Goal: Task Accomplishment & Management: Contribute content

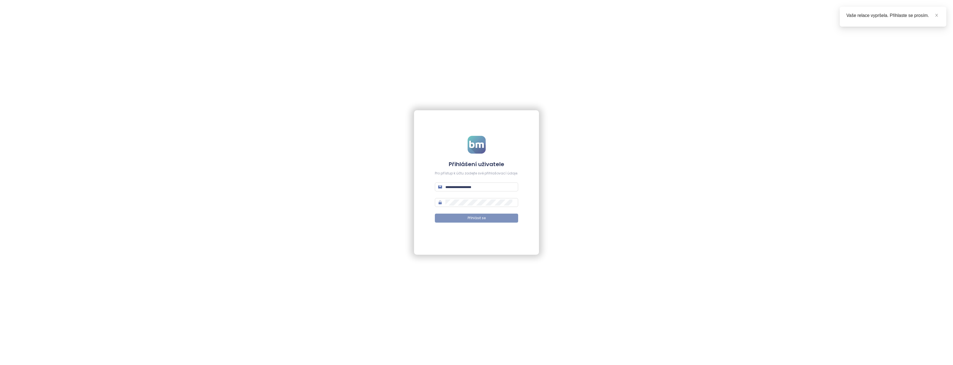
type input "**********"
click at [472, 217] on span "Přihlásit se" at bounding box center [477, 218] width 18 height 5
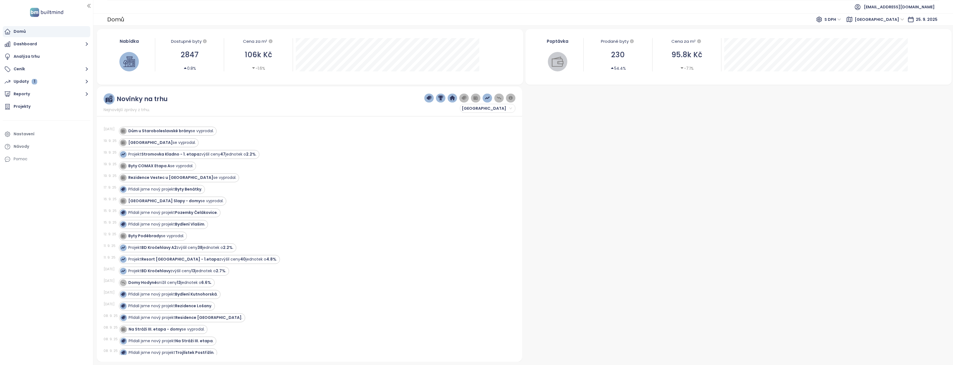
click at [893, 20] on span "[GEOGRAPHIC_DATA]" at bounding box center [879, 19] width 49 height 8
drag, startPoint x: 883, startPoint y: 39, endPoint x: 859, endPoint y: 25, distance: 27.8
click at [883, 39] on div "[GEOGRAPHIC_DATA]" at bounding box center [892, 39] width 44 height 6
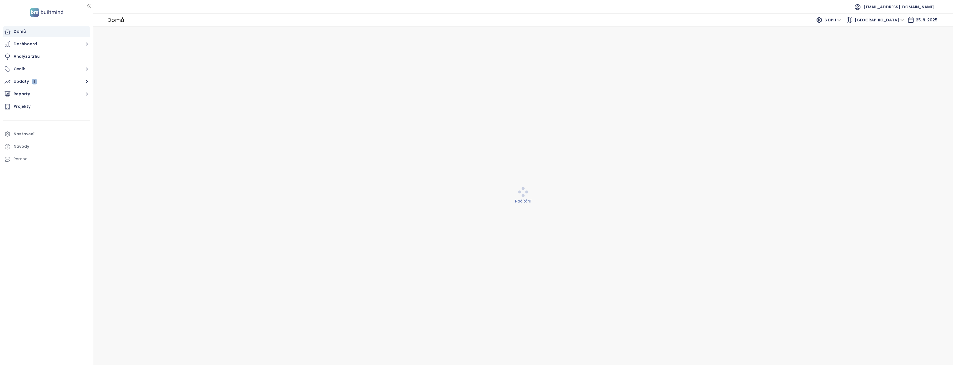
click at [841, 20] on span "S DPH" at bounding box center [833, 20] width 17 height 8
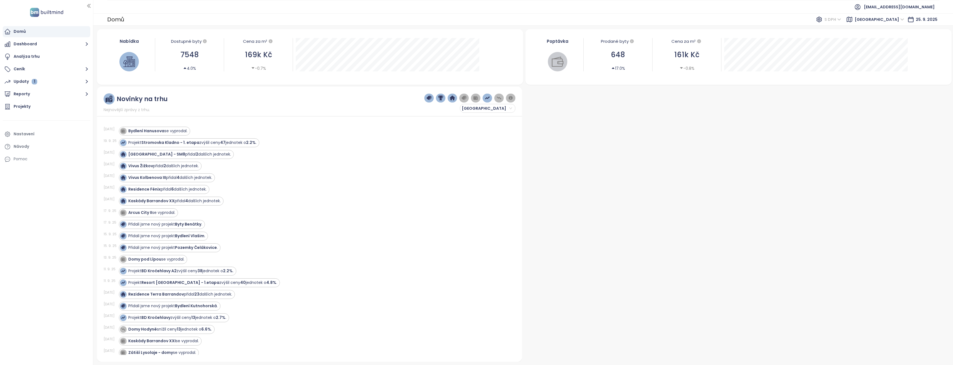
click at [841, 20] on span "S DPH" at bounding box center [833, 19] width 17 height 8
click at [841, 19] on span "S DPH" at bounding box center [833, 19] width 17 height 8
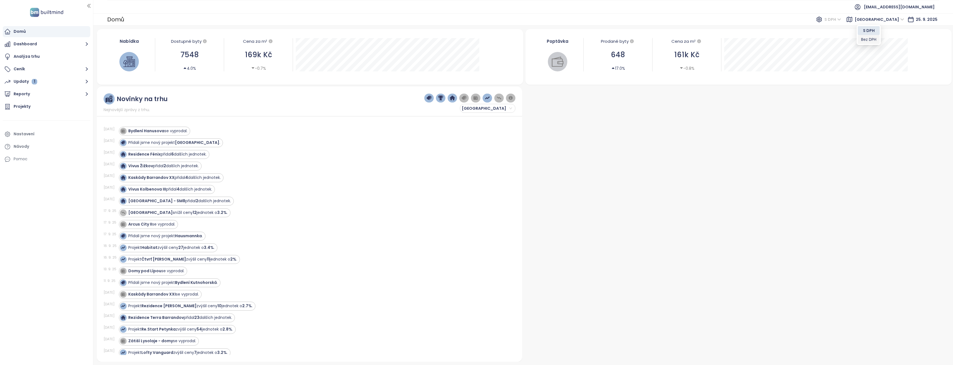
click at [863, 39] on div "Bez DPH" at bounding box center [868, 39] width 15 height 6
click at [785, 151] on div at bounding box center [738, 224] width 426 height 275
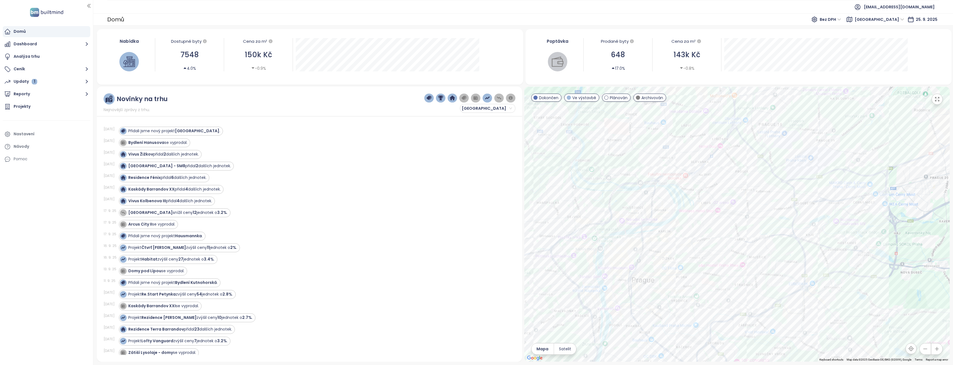
drag, startPoint x: 683, startPoint y: 207, endPoint x: 777, endPoint y: 281, distance: 119.5
click at [778, 286] on div at bounding box center [738, 224] width 426 height 275
click at [727, 218] on div at bounding box center [738, 224] width 426 height 275
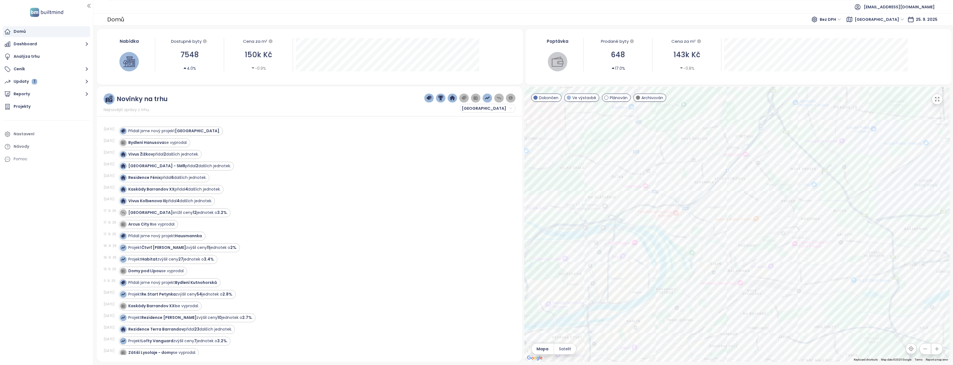
drag, startPoint x: 660, startPoint y: 151, endPoint x: 682, endPoint y: 236, distance: 88.3
click at [682, 236] on div at bounding box center [738, 224] width 426 height 275
click at [655, 189] on div at bounding box center [738, 224] width 426 height 275
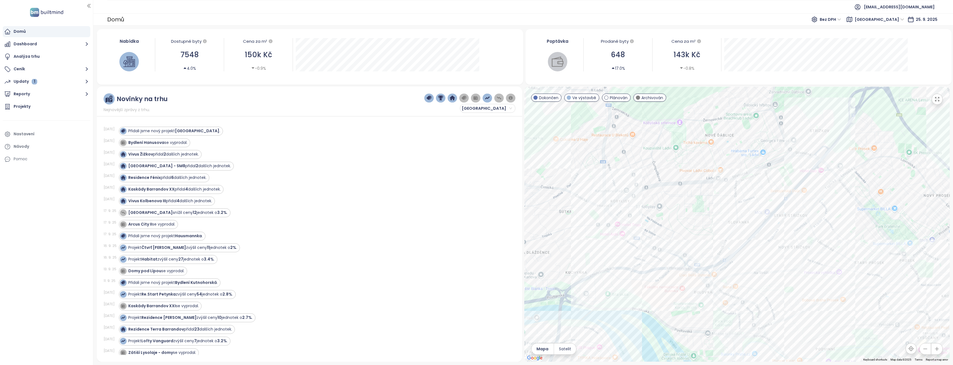
drag, startPoint x: 733, startPoint y: 180, endPoint x: 716, endPoint y: 230, distance: 53.1
click at [716, 230] on div at bounding box center [738, 224] width 426 height 275
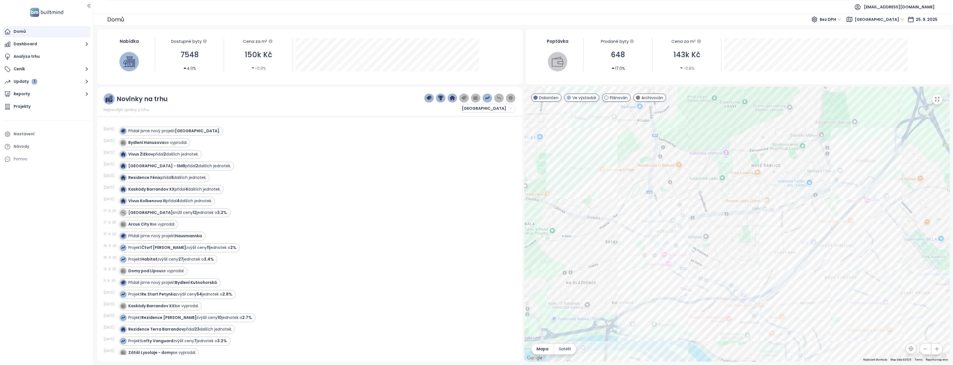
drag, startPoint x: 802, startPoint y: 253, endPoint x: 818, endPoint y: 276, distance: 28.1
click at [849, 284] on div at bounding box center [738, 224] width 426 height 275
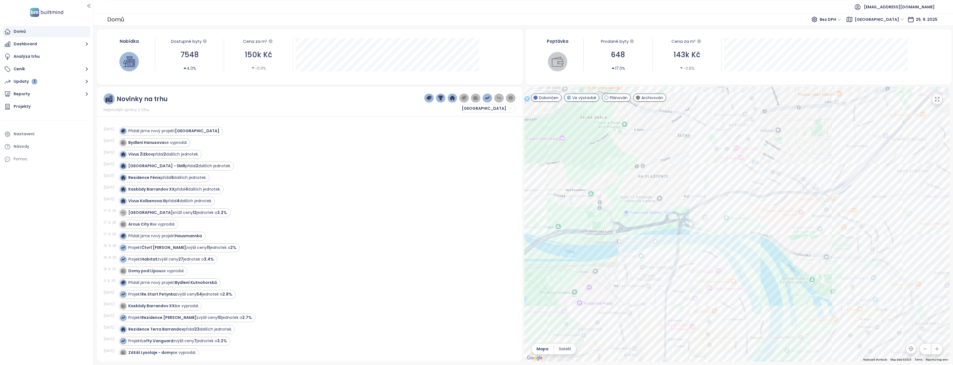
drag, startPoint x: 713, startPoint y: 266, endPoint x: 817, endPoint y: 182, distance: 134.2
click at [786, 160] on div at bounding box center [738, 224] width 426 height 275
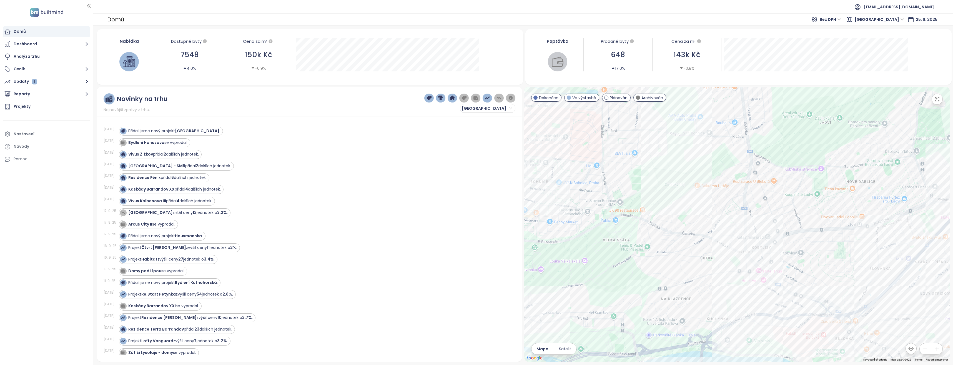
drag, startPoint x: 707, startPoint y: 235, endPoint x: 714, endPoint y: 284, distance: 49.7
click at [714, 284] on div at bounding box center [738, 224] width 426 height 275
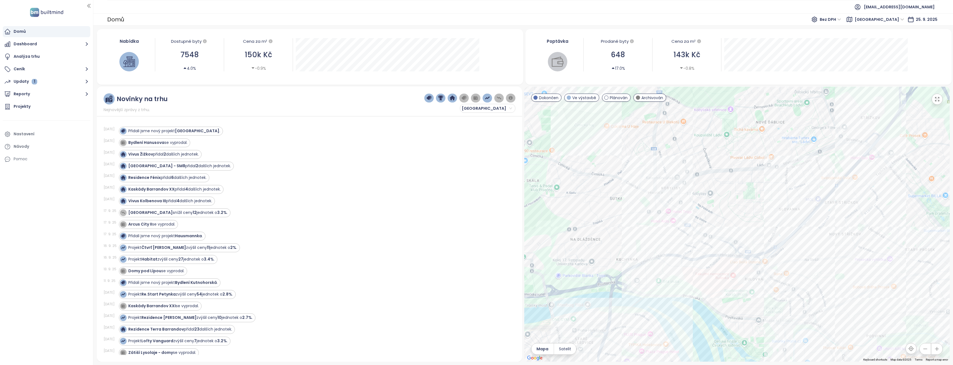
drag, startPoint x: 660, startPoint y: 211, endPoint x: 571, endPoint y: 152, distance: 106.9
click at [571, 152] on div at bounding box center [738, 224] width 426 height 275
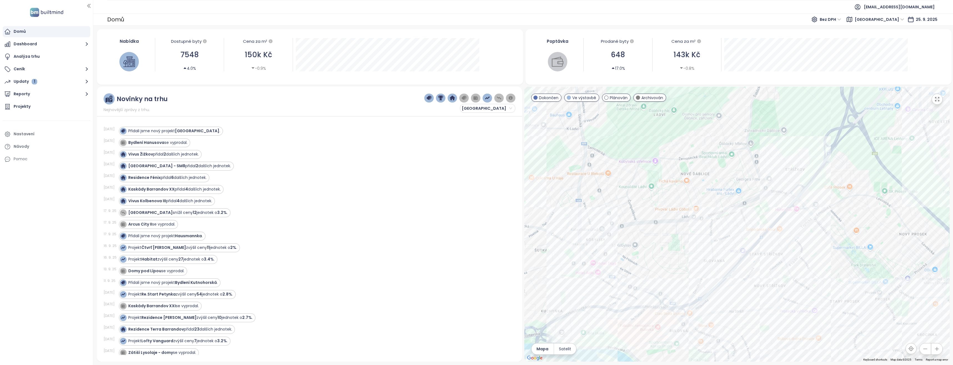
drag, startPoint x: 724, startPoint y: 193, endPoint x: 685, endPoint y: 223, distance: 49.9
click at [685, 223] on div at bounding box center [738, 224] width 426 height 275
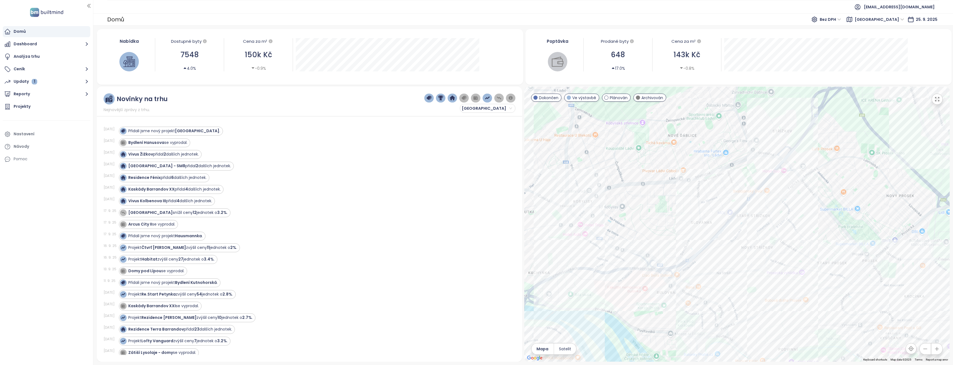
drag, startPoint x: 750, startPoint y: 231, endPoint x: 739, endPoint y: 186, distance: 45.9
click at [739, 186] on div at bounding box center [738, 224] width 426 height 275
click at [574, 190] on div "Rezidence [PERSON_NAME]" at bounding box center [738, 224] width 426 height 275
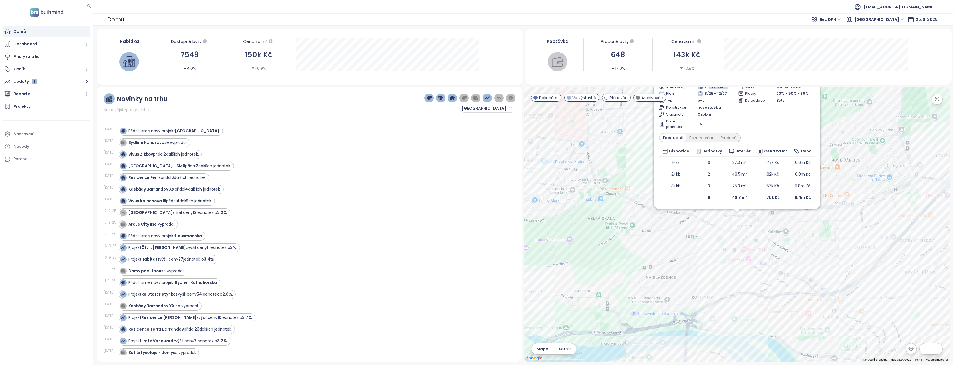
click at [737, 216] on div "Rezidence Newton Ve výstavbě Vršní 799/19, 182 00 [GEOGRAPHIC_DATA] 8-[GEOGRAPH…" at bounding box center [738, 224] width 426 height 275
click at [792, 129] on div "Parkování Od 535 714 Kč Sklep Od 115 179 Kč Platby 20% - 50% - 30% Kolaudace By…" at bounding box center [776, 103] width 77 height 53
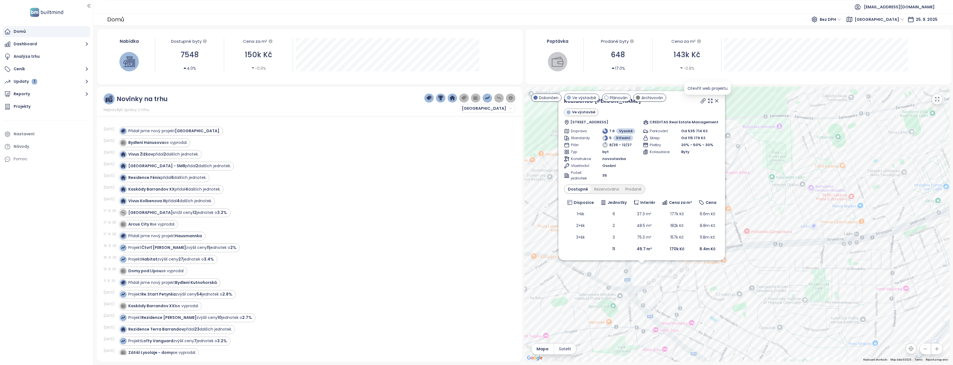
click at [706, 99] on icon at bounding box center [703, 101] width 4 height 4
click at [720, 101] on icon at bounding box center [717, 101] width 6 height 6
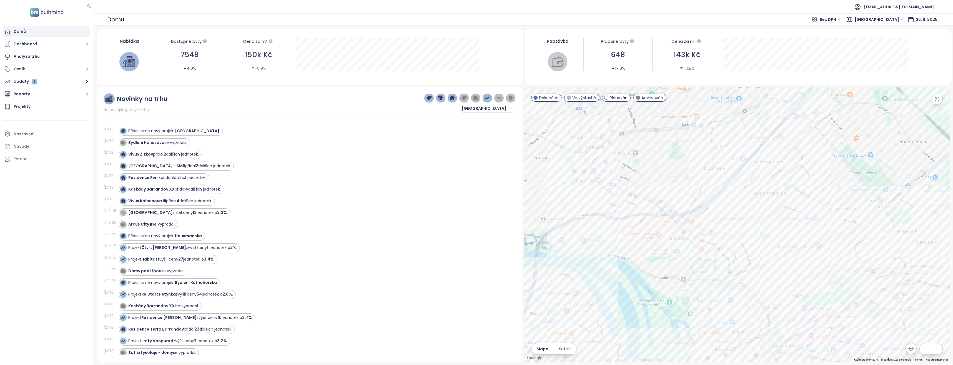
drag, startPoint x: 773, startPoint y: 266, endPoint x: 674, endPoint y: 154, distance: 149.6
click at [674, 154] on div at bounding box center [738, 224] width 426 height 275
click at [728, 243] on div "[DEMOGRAPHIC_DATA] Rezidence" at bounding box center [738, 224] width 426 height 275
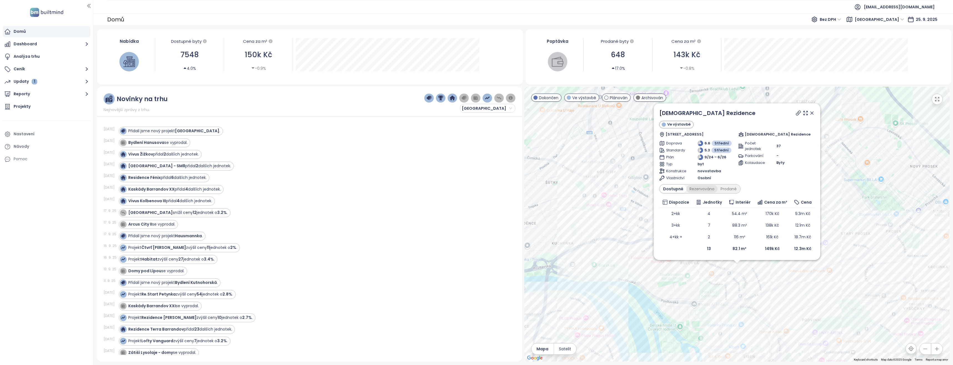
click at [700, 189] on div "Rezervováno" at bounding box center [702, 189] width 31 height 8
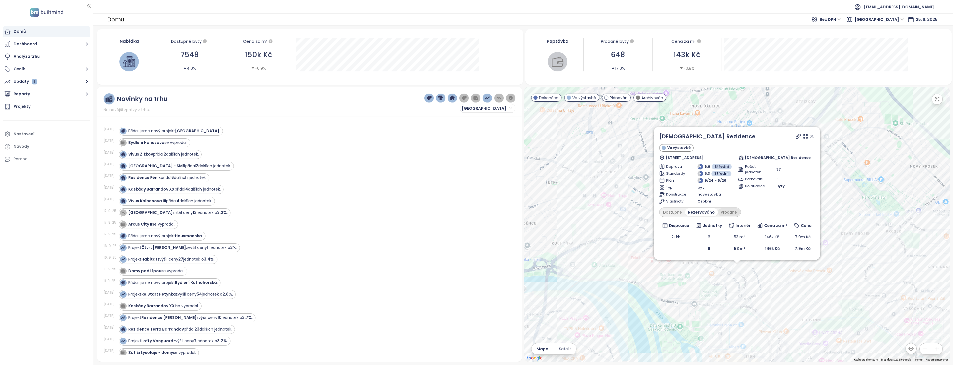
click at [726, 211] on div "Prodané" at bounding box center [729, 212] width 22 height 8
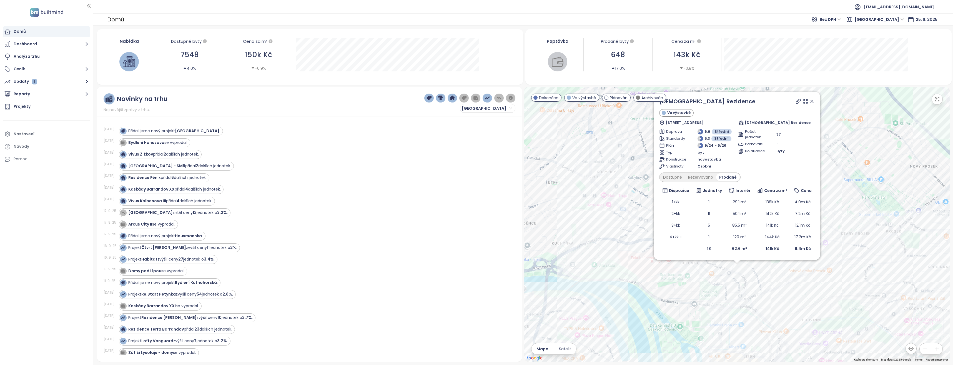
click at [838, 218] on div "Zen Rezidence Ve výstavbě Zenklova 335/97, 180 00 [GEOGRAPHIC_DATA], Czechia Ze…" at bounding box center [738, 224] width 426 height 275
click at [812, 101] on icon at bounding box center [813, 102] width 6 height 6
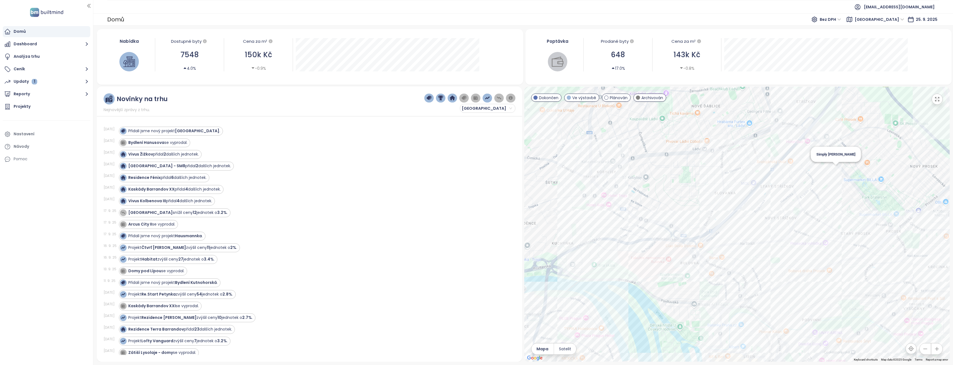
click at [835, 169] on div "Simply [PERSON_NAME]" at bounding box center [738, 224] width 426 height 275
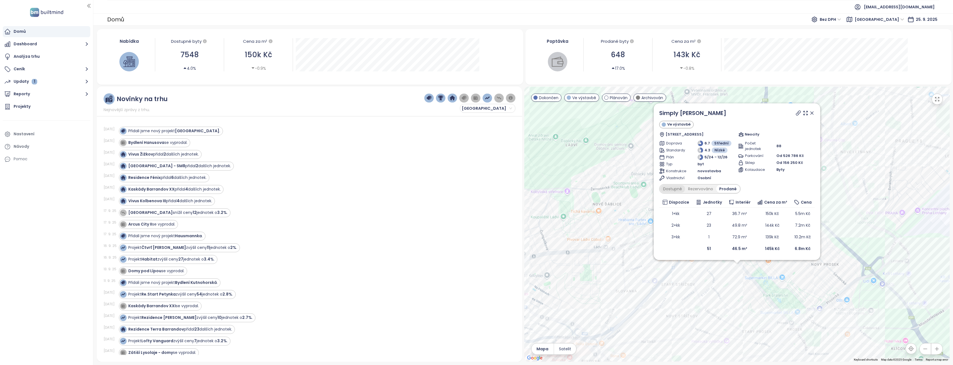
click at [671, 189] on div "Dostupné" at bounding box center [672, 189] width 25 height 8
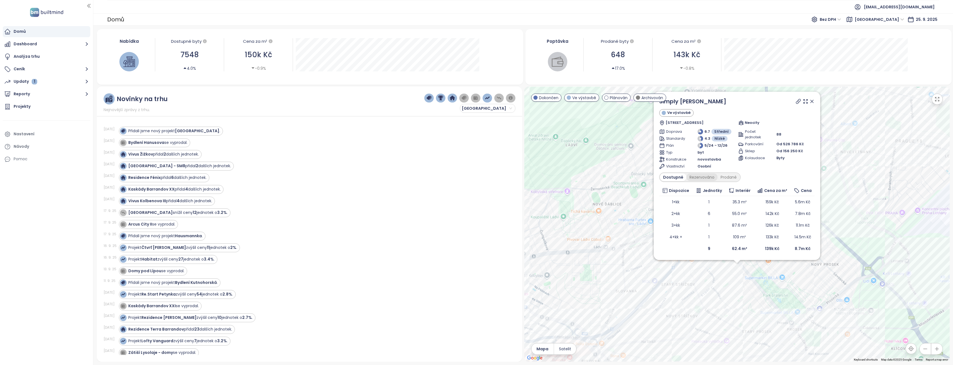
click at [700, 179] on div "Rezervováno" at bounding box center [702, 177] width 31 height 8
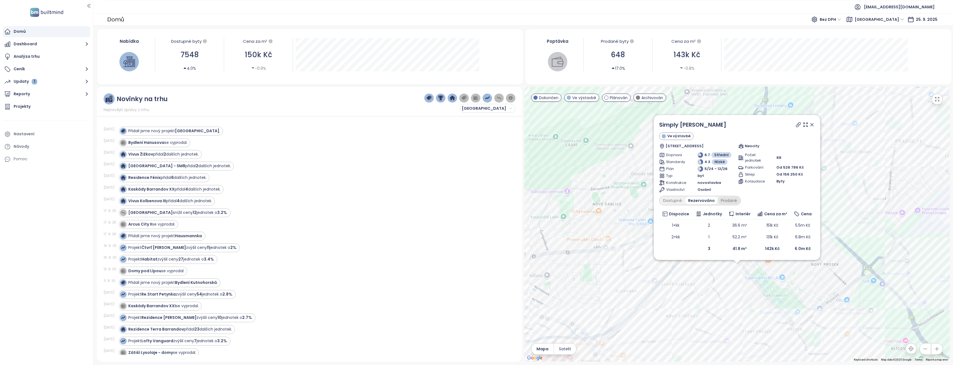
click at [728, 199] on div "Prodané" at bounding box center [729, 201] width 22 height 8
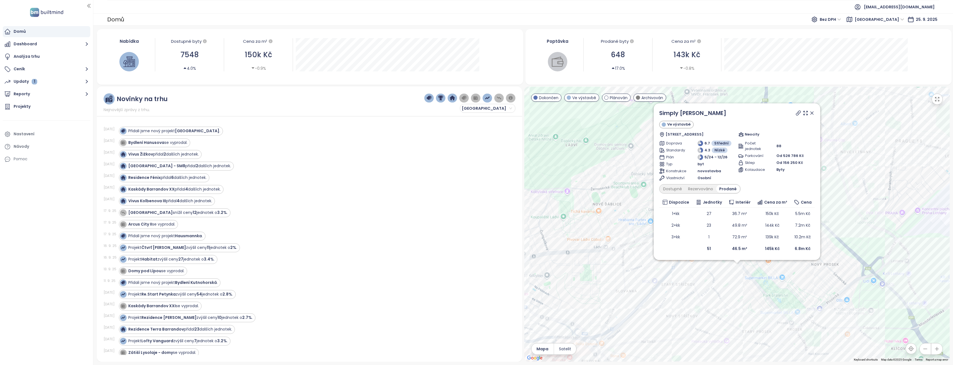
click at [718, 285] on div "Simply [PERSON_NAME] Ve výstavbě Bohušovická 485/10, 190 00 [GEOGRAPHIC_DATA] 9…" at bounding box center [738, 224] width 426 height 275
click at [813, 111] on icon at bounding box center [813, 113] width 6 height 6
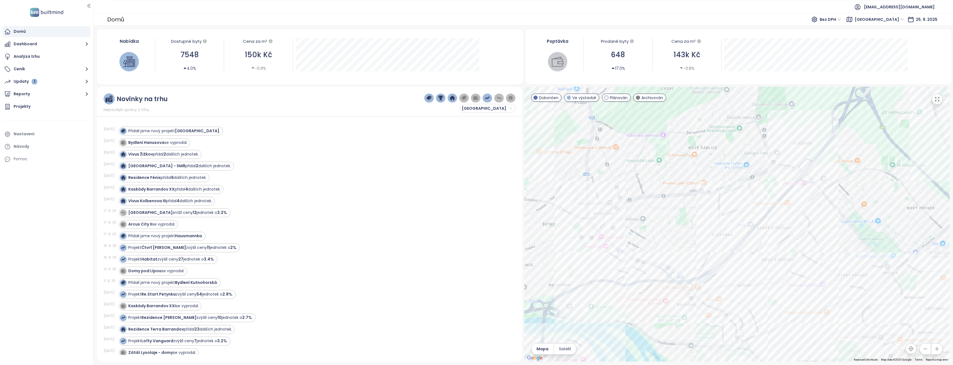
drag, startPoint x: 716, startPoint y: 303, endPoint x: 813, endPoint y: 246, distance: 112.6
click at [813, 246] on div at bounding box center [738, 224] width 426 height 275
click at [786, 216] on div "Střížkovský Dvůr" at bounding box center [738, 224] width 426 height 275
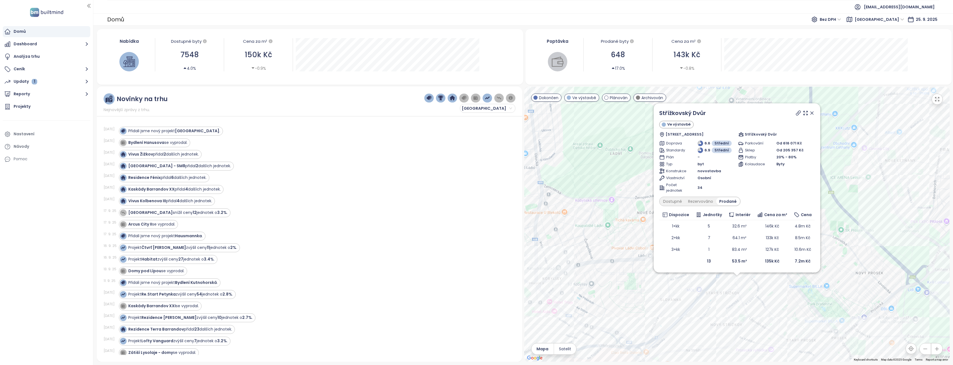
click at [760, 296] on div "Střížkovský Dvůr Ve výstavbě [STREET_ADDRESS] Střížkovský Dvůr Doprava 6.6 Stře…" at bounding box center [738, 224] width 426 height 275
click at [812, 114] on icon at bounding box center [812, 113] width 3 height 3
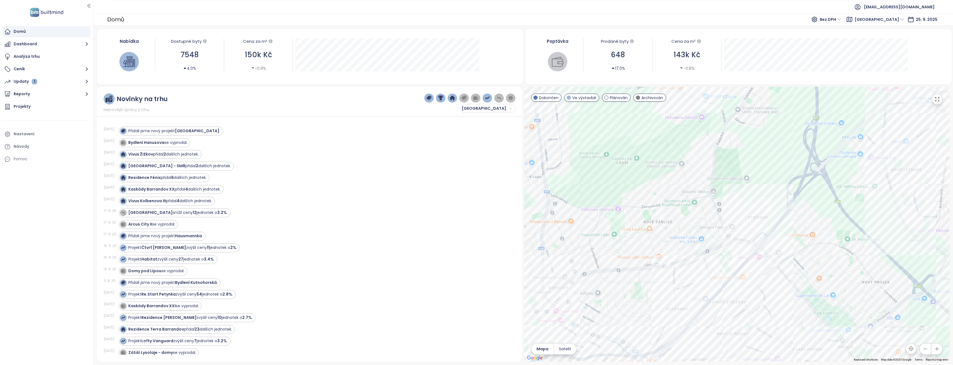
drag, startPoint x: 646, startPoint y: 289, endPoint x: 694, endPoint y: 264, distance: 54.2
click at [656, 296] on div at bounding box center [738, 224] width 426 height 275
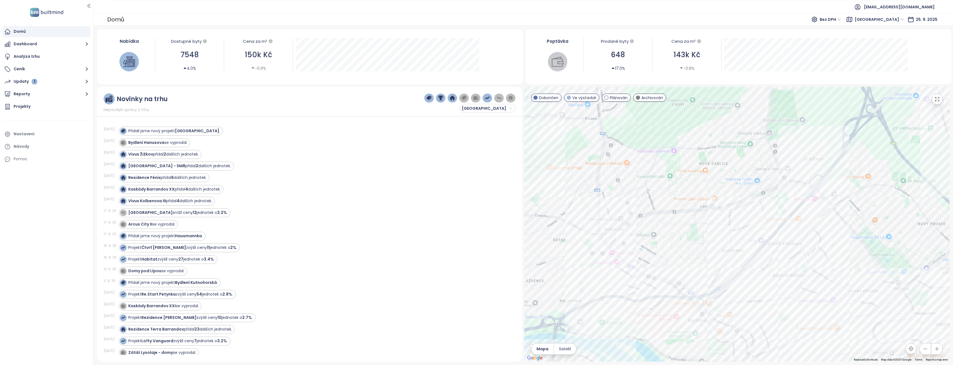
drag, startPoint x: 677, startPoint y: 281, endPoint x: 716, endPoint y: 239, distance: 56.6
click at [716, 239] on div at bounding box center [738, 224] width 426 height 275
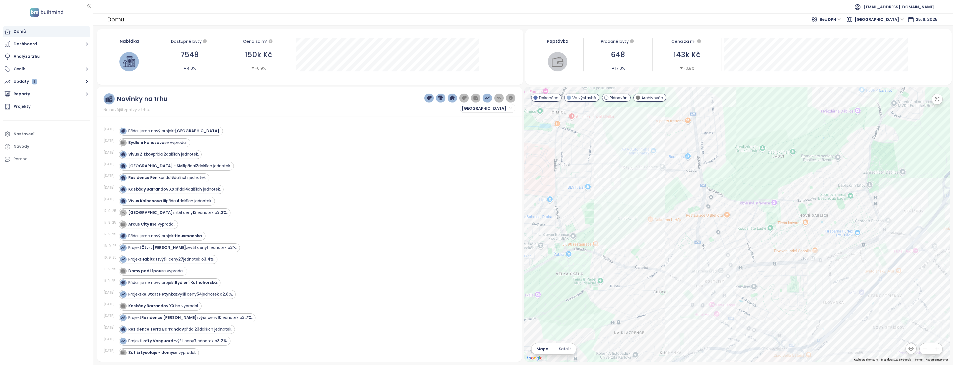
drag, startPoint x: 713, startPoint y: 194, endPoint x: 743, endPoint y: 210, distance: 33.8
click at [814, 246] on div at bounding box center [738, 224] width 426 height 275
click at [604, 189] on div "Viladomy Čimický háj B2" at bounding box center [738, 224] width 426 height 275
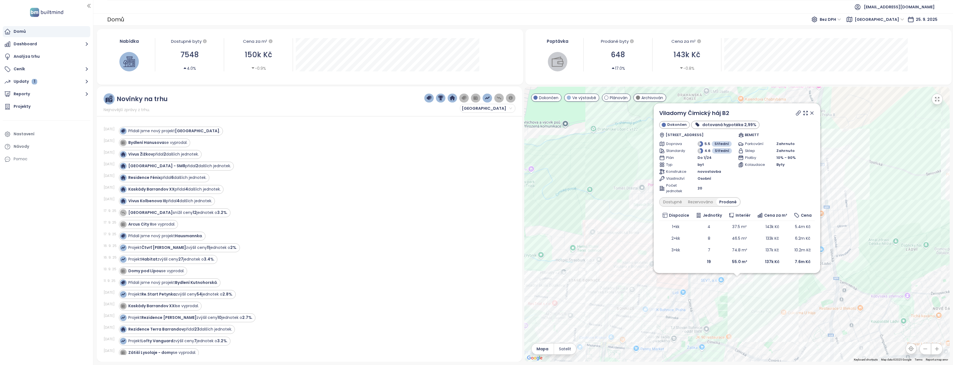
click at [771, 294] on div "Viladomy [PERSON_NAME] háj B2 Dokončen dotovaná hypotéka 2,99% Pekařova 860/8, …" at bounding box center [738, 224] width 426 height 275
click at [811, 114] on icon at bounding box center [812, 113] width 3 height 3
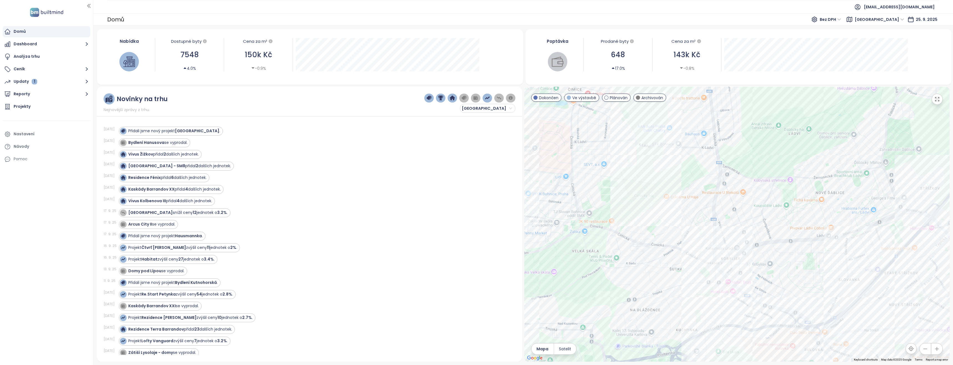
drag, startPoint x: 783, startPoint y: 281, endPoint x: 677, endPoint y: 178, distance: 147.5
click at [677, 178] on div at bounding box center [738, 224] width 426 height 275
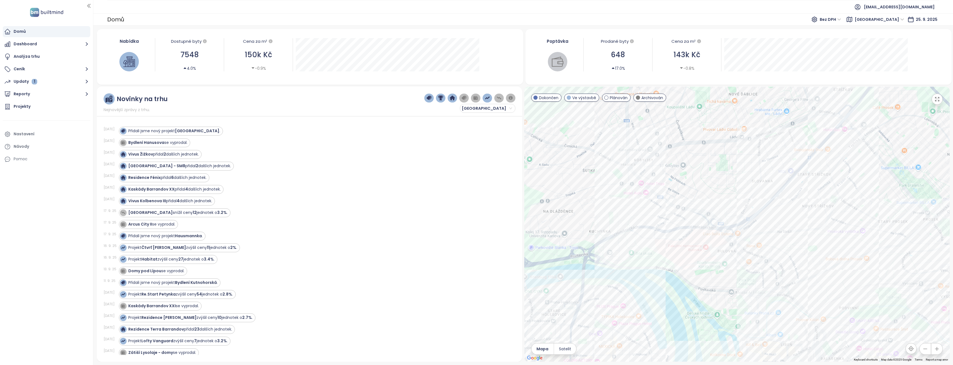
drag, startPoint x: 806, startPoint y: 293, endPoint x: 717, endPoint y: 188, distance: 137.4
click at [718, 189] on div at bounding box center [738, 224] width 426 height 275
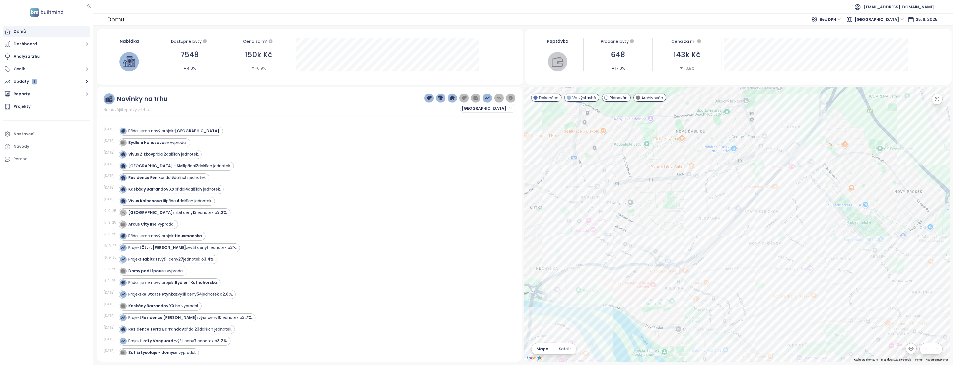
drag, startPoint x: 690, startPoint y: 178, endPoint x: 666, endPoint y: 207, distance: 37.6
click at [666, 207] on div at bounding box center [738, 224] width 426 height 275
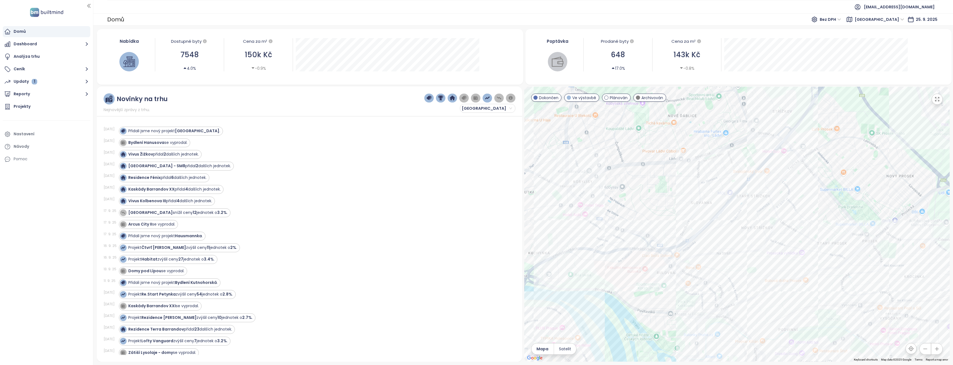
drag, startPoint x: 749, startPoint y: 318, endPoint x: 741, endPoint y: 300, distance: 19.0
click at [741, 300] on div at bounding box center [738, 224] width 426 height 275
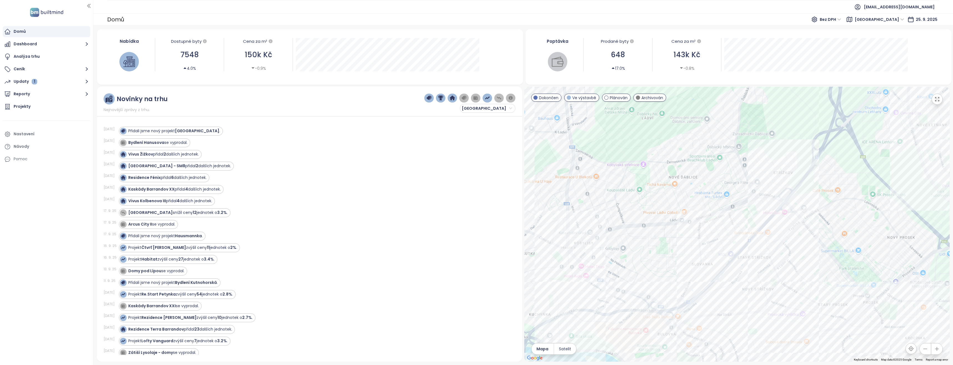
drag, startPoint x: 671, startPoint y: 228, endPoint x: 672, endPoint y: 245, distance: 17.5
click at [672, 245] on div at bounding box center [738, 224] width 426 height 275
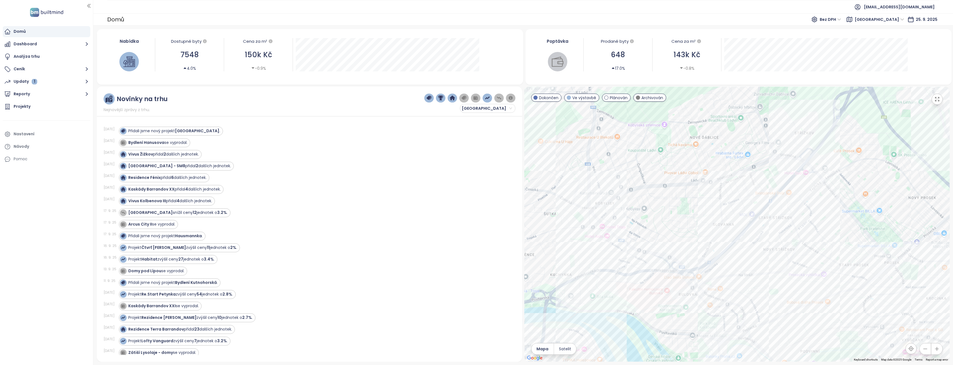
drag, startPoint x: 635, startPoint y: 254, endPoint x: 656, endPoint y: 208, distance: 50.6
click at [656, 208] on div at bounding box center [738, 224] width 426 height 275
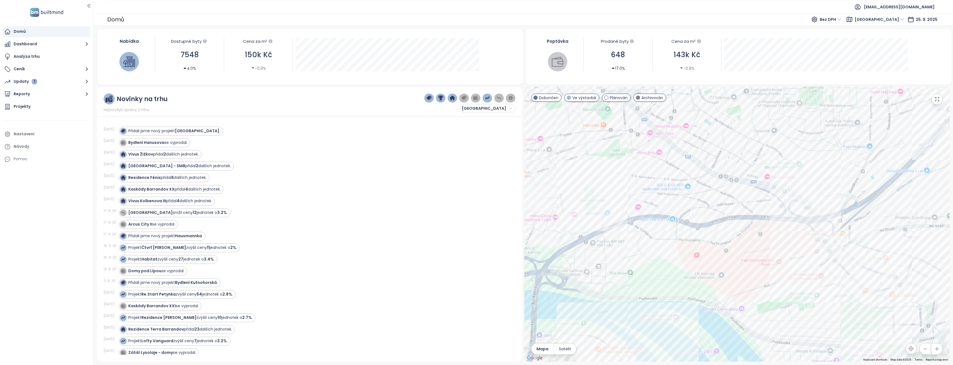
drag, startPoint x: 706, startPoint y: 278, endPoint x: 818, endPoint y: 155, distance: 166.4
click at [818, 155] on div at bounding box center [738, 224] width 426 height 275
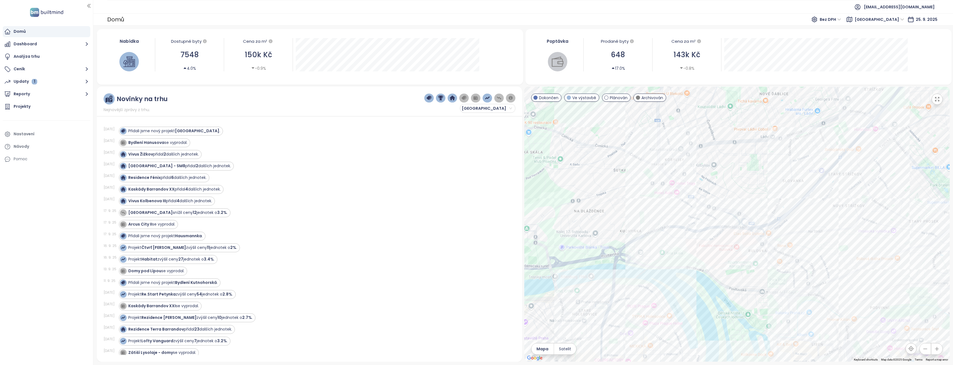
click at [777, 237] on div at bounding box center [738, 224] width 426 height 275
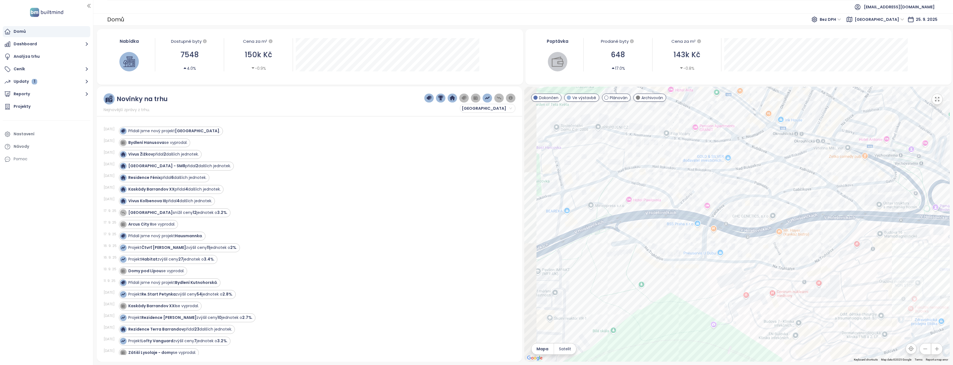
drag, startPoint x: 688, startPoint y: 239, endPoint x: 726, endPoint y: 246, distance: 38.4
click at [730, 249] on div at bounding box center [738, 224] width 426 height 275
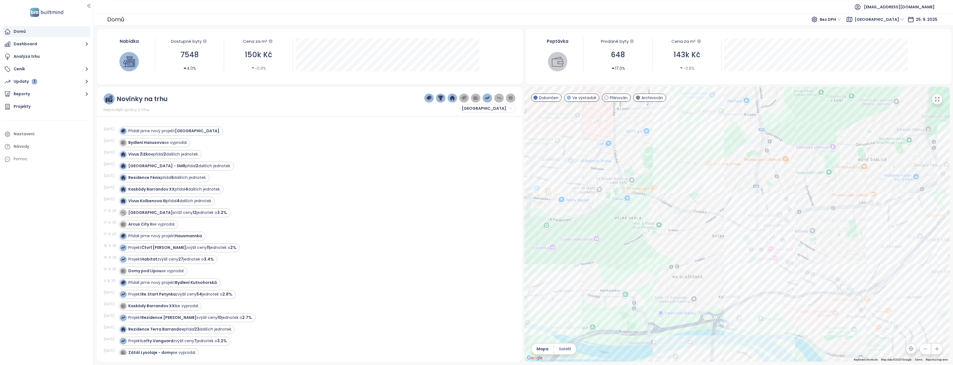
drag, startPoint x: 703, startPoint y: 227, endPoint x: 786, endPoint y: 298, distance: 109.8
click at [788, 300] on div at bounding box center [738, 224] width 426 height 275
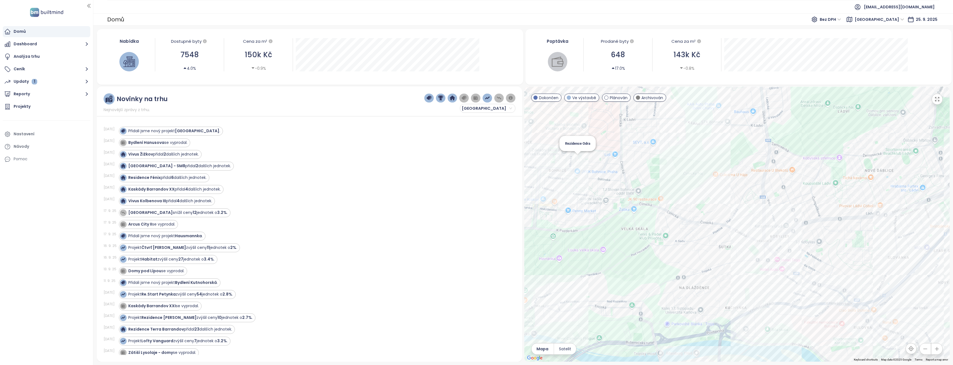
click at [577, 156] on div "Rezidence Odra" at bounding box center [738, 224] width 426 height 275
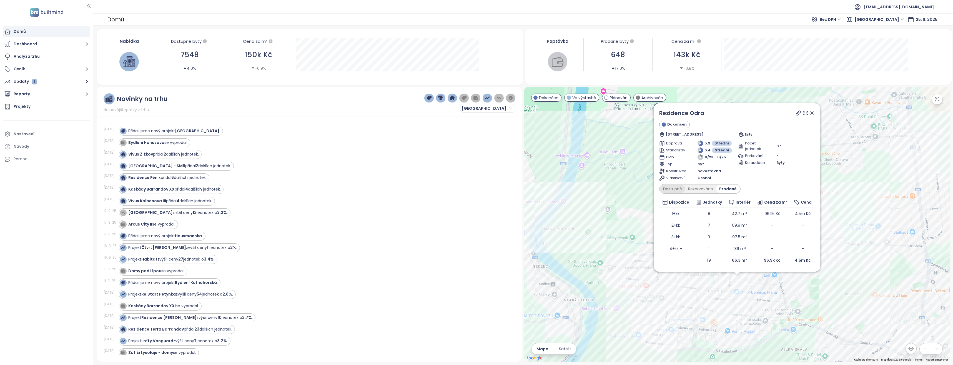
click at [670, 187] on div "Dostupné" at bounding box center [672, 189] width 25 height 8
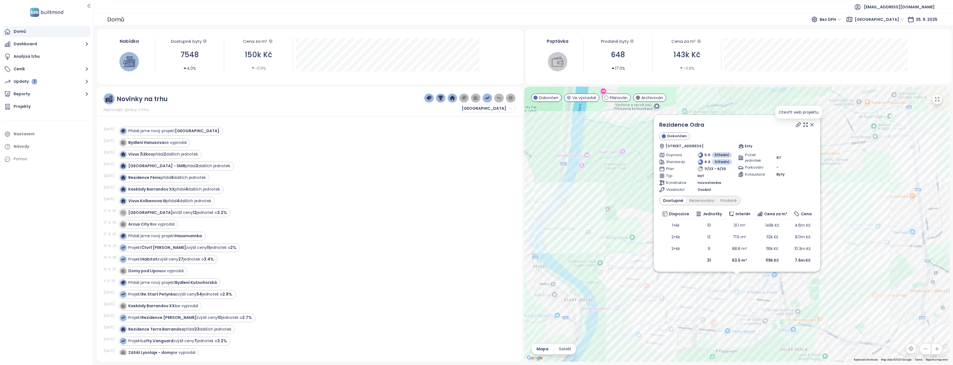
click at [797, 124] on icon at bounding box center [799, 125] width 6 height 6
click at [813, 123] on icon at bounding box center [813, 125] width 6 height 6
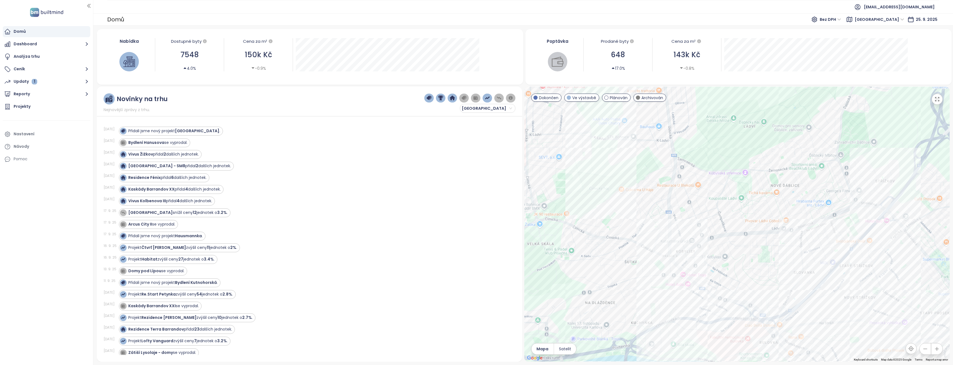
drag, startPoint x: 807, startPoint y: 221, endPoint x: 553, endPoint y: 114, distance: 275.5
click at [553, 114] on div at bounding box center [738, 224] width 426 height 275
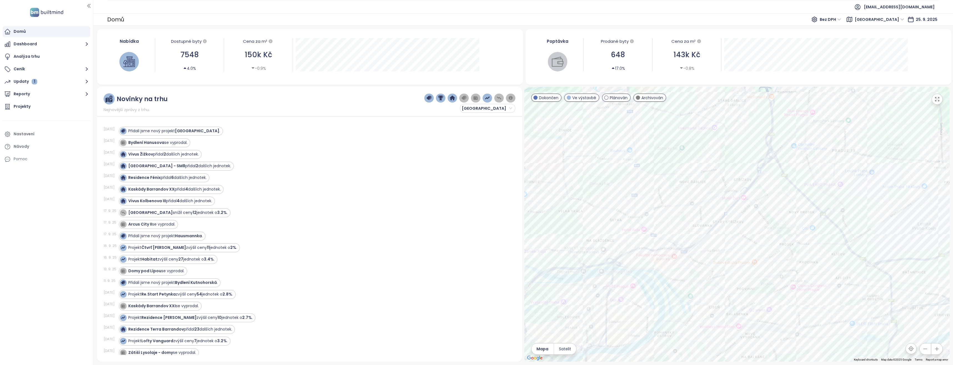
drag, startPoint x: 753, startPoint y: 219, endPoint x: 696, endPoint y: 206, distance: 58.5
click at [696, 206] on div at bounding box center [738, 224] width 426 height 275
drag, startPoint x: 620, startPoint y: 195, endPoint x: 637, endPoint y: 192, distance: 18.1
click at [637, 192] on div at bounding box center [738, 224] width 426 height 275
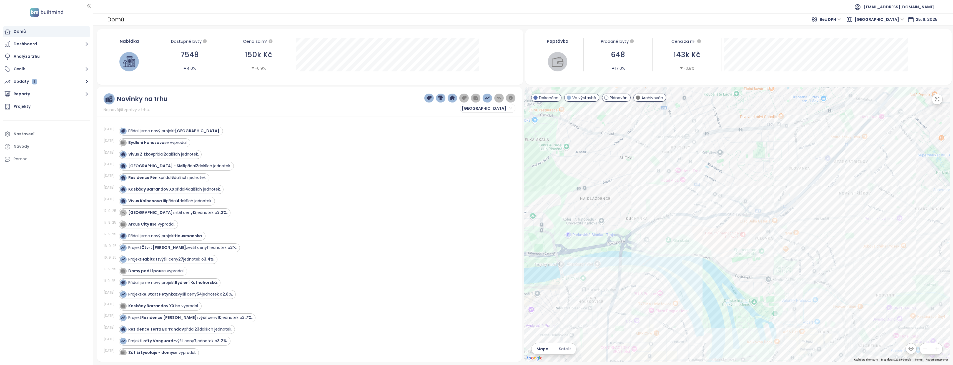
drag, startPoint x: 722, startPoint y: 261, endPoint x: 716, endPoint y: 187, distance: 75.0
click at [716, 187] on div at bounding box center [738, 224] width 426 height 275
click at [472, 180] on div "Residence Fénix přidal 6 dalších jednotek." at bounding box center [314, 177] width 390 height 9
click at [503, 49] on div "Nabídka Dostupné byty 7548 4.0% Cena za m² 150k Kč -0.9% [DATE] Dostupné jednot…" at bounding box center [310, 54] width 413 height 47
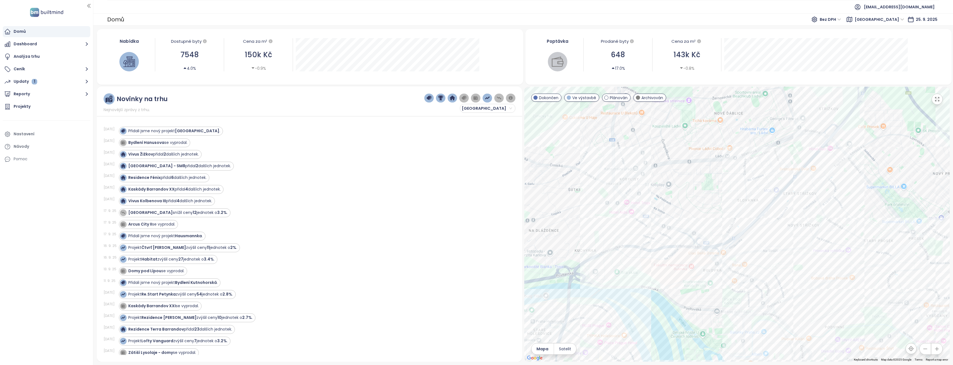
drag, startPoint x: 744, startPoint y: 174, endPoint x: 730, endPoint y: 222, distance: 50.1
click at [730, 222] on div at bounding box center [738, 224] width 426 height 275
click at [88, 93] on icon "button" at bounding box center [86, 94] width 7 height 7
click at [37, 105] on div "Přidat report" at bounding box center [30, 106] width 24 height 7
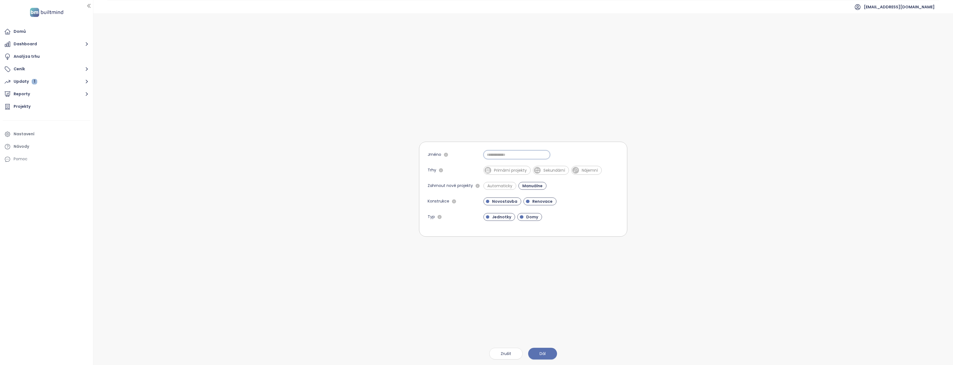
click at [494, 155] on input "Jméno" at bounding box center [517, 154] width 67 height 9
type input "********"
click at [590, 198] on div "Novostavba Renovace" at bounding box center [551, 202] width 135 height 8
click at [531, 185] on span "Manuálne" at bounding box center [533, 186] width 26 height 6
click at [529, 216] on span "Domy" at bounding box center [533, 217] width 18 height 6
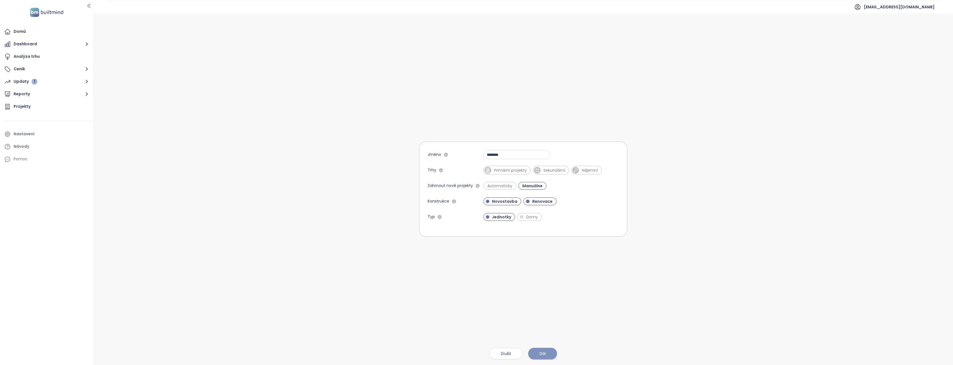
click at [545, 356] on span "Dál" at bounding box center [543, 354] width 6 height 6
click at [507, 170] on span "Primární projekty" at bounding box center [510, 171] width 38 height 6
click at [545, 351] on span "Dál" at bounding box center [543, 354] width 6 height 6
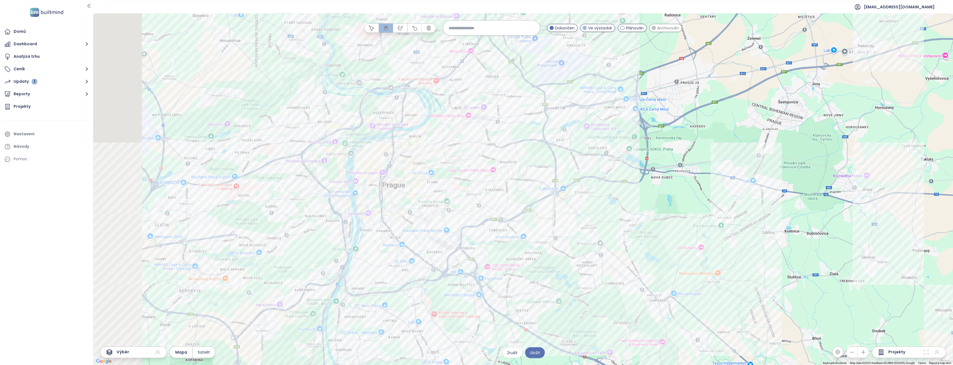
drag, startPoint x: 458, startPoint y: 165, endPoint x: 687, endPoint y: 206, distance: 232.9
click at [687, 206] on div at bounding box center [523, 189] width 860 height 352
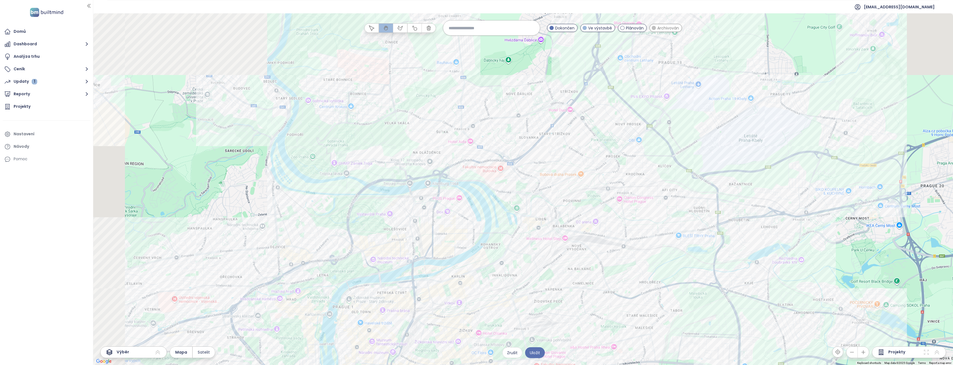
drag, startPoint x: 446, startPoint y: 144, endPoint x: 529, endPoint y: 322, distance: 196.1
click at [529, 322] on div at bounding box center [523, 189] width 860 height 352
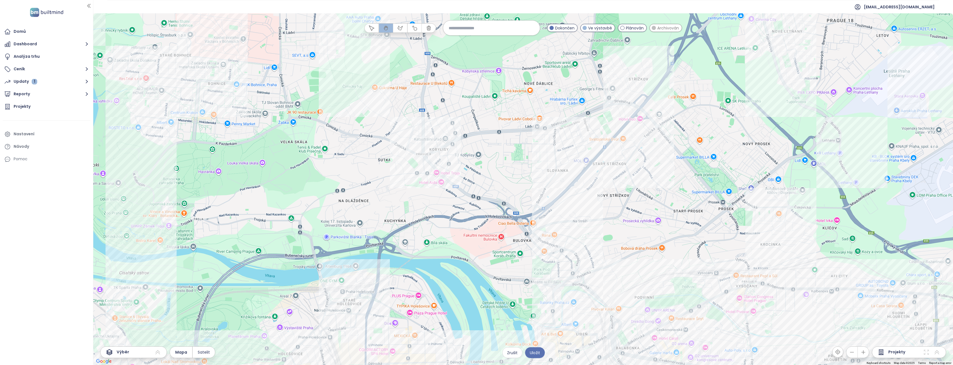
drag, startPoint x: 520, startPoint y: 174, endPoint x: 495, endPoint y: 267, distance: 96.2
click at [495, 267] on div at bounding box center [523, 189] width 860 height 352
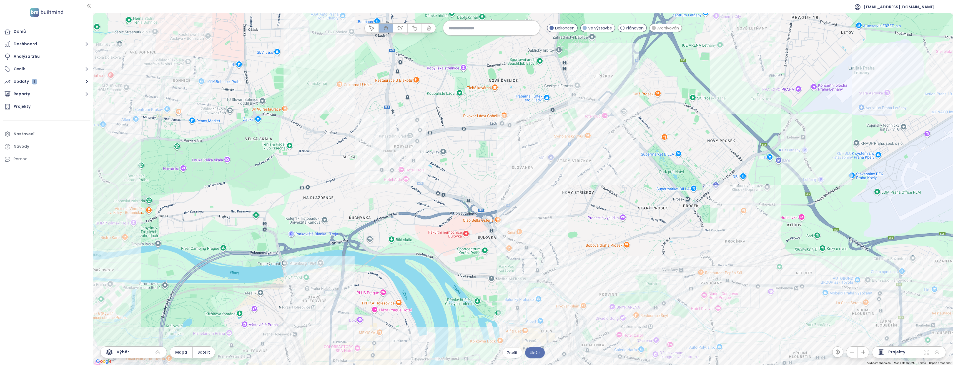
drag, startPoint x: 431, startPoint y: 319, endPoint x: 391, endPoint y: 328, distance: 41.0
click at [391, 328] on div at bounding box center [523, 189] width 860 height 352
click at [400, 27] on icon "button" at bounding box center [401, 28] width 6 height 6
click at [388, 110] on div at bounding box center [523, 189] width 860 height 352
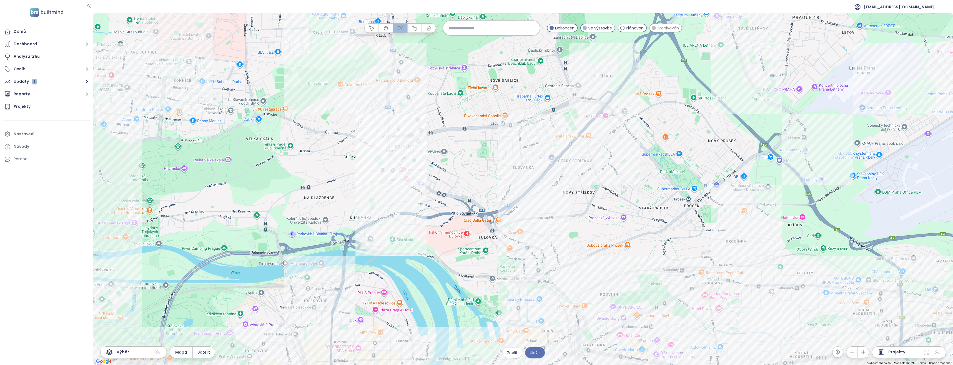
click at [382, 195] on div at bounding box center [523, 189] width 860 height 352
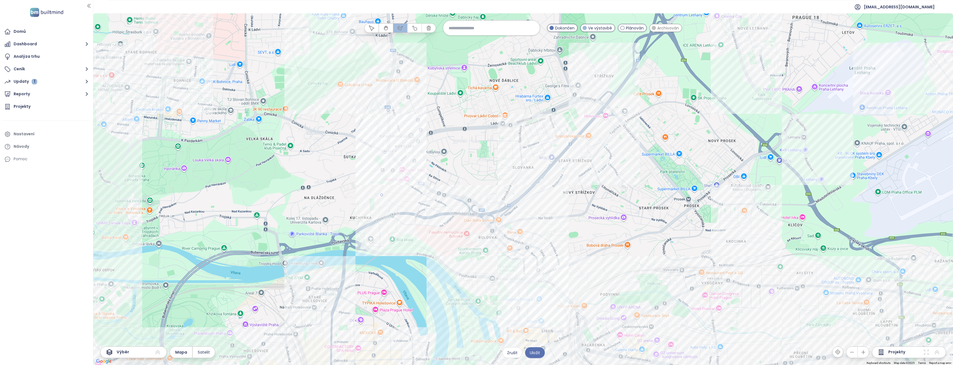
click at [523, 284] on div at bounding box center [523, 189] width 860 height 352
click at [658, 140] on div at bounding box center [523, 189] width 860 height 352
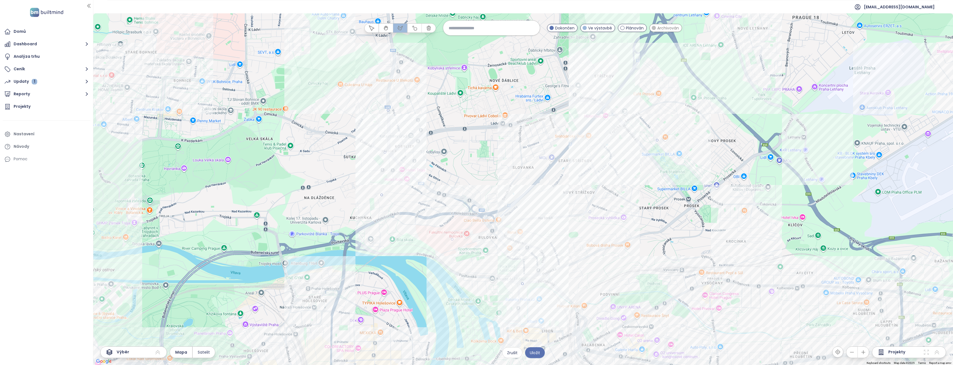
click at [602, 37] on div at bounding box center [523, 189] width 860 height 352
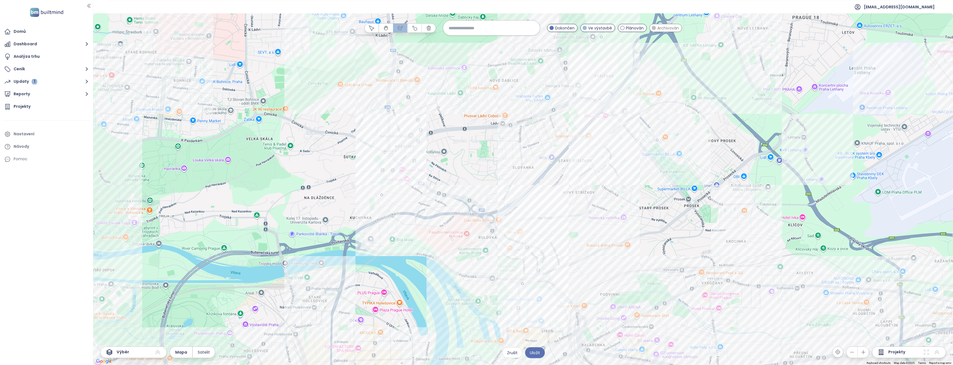
click at [389, 110] on div at bounding box center [523, 189] width 860 height 352
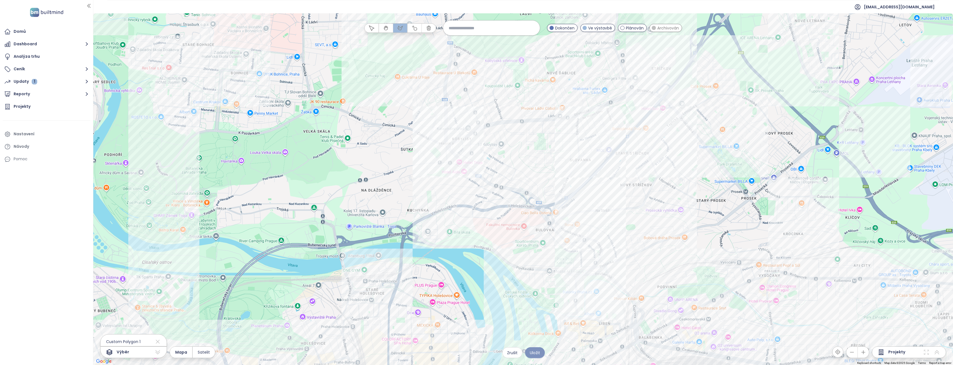
click at [534, 352] on span "Uložit" at bounding box center [535, 353] width 10 height 6
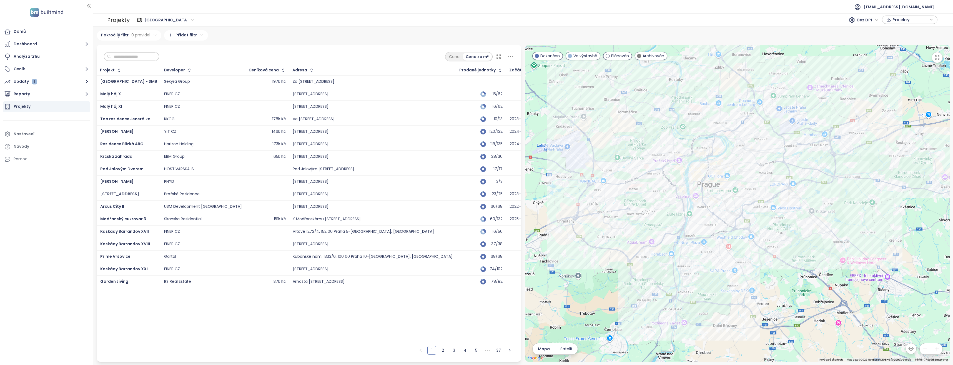
click at [456, 317] on div "Projekt Developer Ceníková cena Adresa Prodané jednotky Začátek výstavby Začáte…" at bounding box center [309, 205] width 424 height 278
click at [385, 311] on div "Projekt Developer Ceníková cena Adresa Prodané jednotky Začátek výstavby Začáte…" at bounding box center [309, 205] width 424 height 278
click at [424, 301] on div "Projekt Developer Ceníková cena Adresa Prodané jednotky Začátek výstavby Začáte…" at bounding box center [309, 205] width 424 height 278
click at [373, 314] on div "Projekt Developer Ceníková cena Adresa Prodané jednotky Začátek výstavby Začáte…" at bounding box center [309, 205] width 424 height 278
click at [459, 308] on div "Projekt Developer Ceníková cena Adresa Prodané jednotky Začátek výstavby Začáte…" at bounding box center [309, 205] width 424 height 278
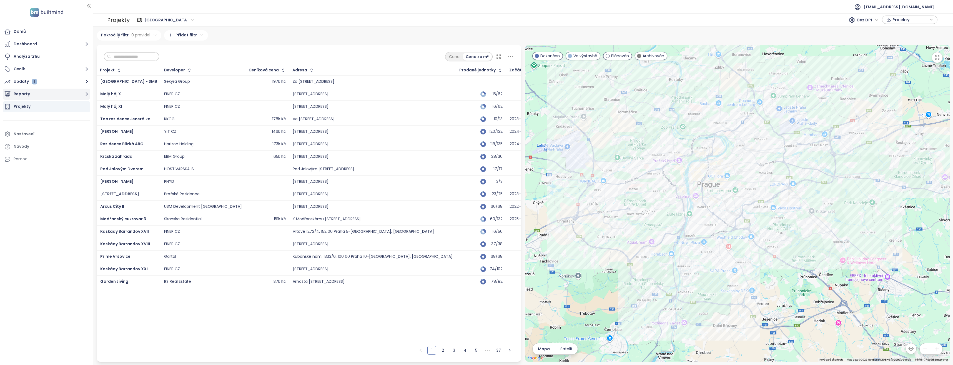
click at [85, 91] on icon "button" at bounding box center [86, 94] width 7 height 7
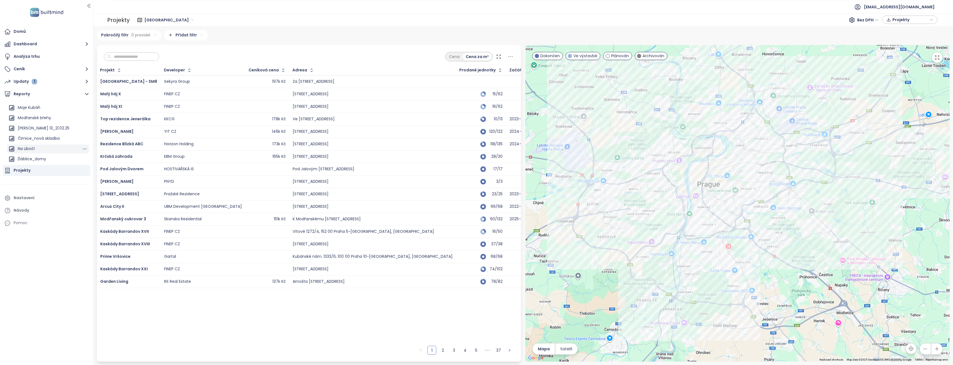
click at [35, 148] on div "Na úbočí" at bounding box center [48, 148] width 82 height 9
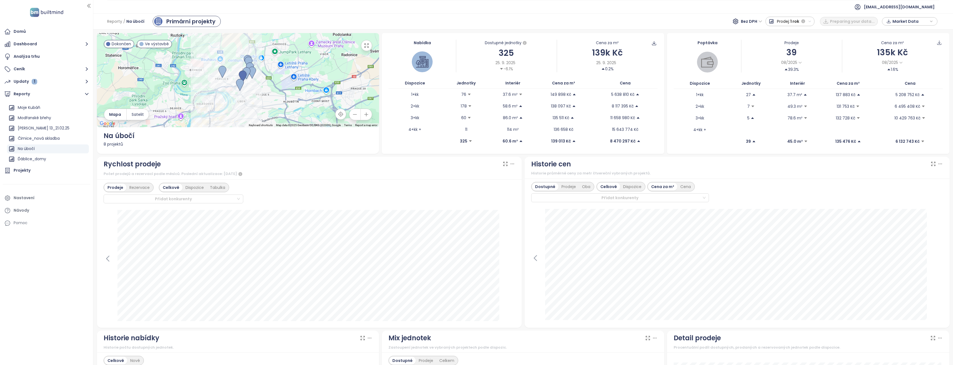
click at [811, 21] on icon "button" at bounding box center [810, 21] width 2 height 1
click at [788, 81] on div "Celé období" at bounding box center [790, 81] width 49 height 10
click at [559, 189] on div "Prodeje" at bounding box center [569, 187] width 21 height 8
click at [540, 189] on div "Dostupné" at bounding box center [544, 187] width 25 height 8
click at [630, 187] on div "Dispozice" at bounding box center [632, 187] width 24 height 8
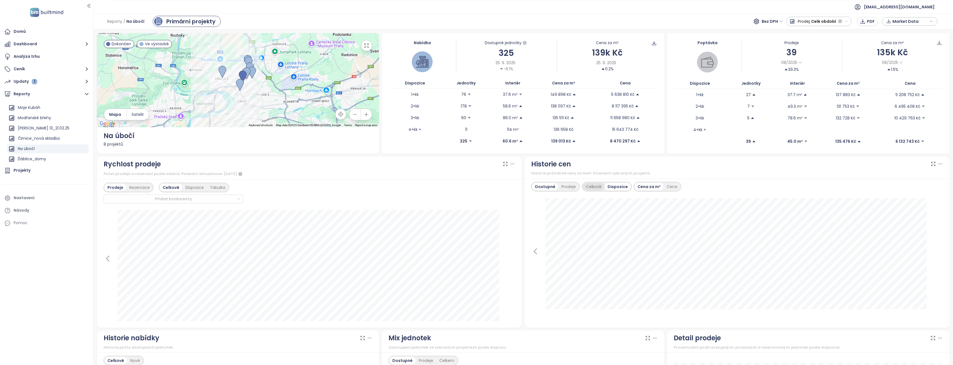
click at [592, 188] on div "Celkově" at bounding box center [594, 187] width 22 height 8
click at [682, 187] on div "Cena" at bounding box center [686, 187] width 17 height 8
click at [656, 186] on div "Cena za m²" at bounding box center [662, 187] width 29 height 8
click at [682, 188] on div "Cena" at bounding box center [686, 187] width 17 height 8
click at [655, 186] on div "Cena za m²" at bounding box center [662, 187] width 29 height 8
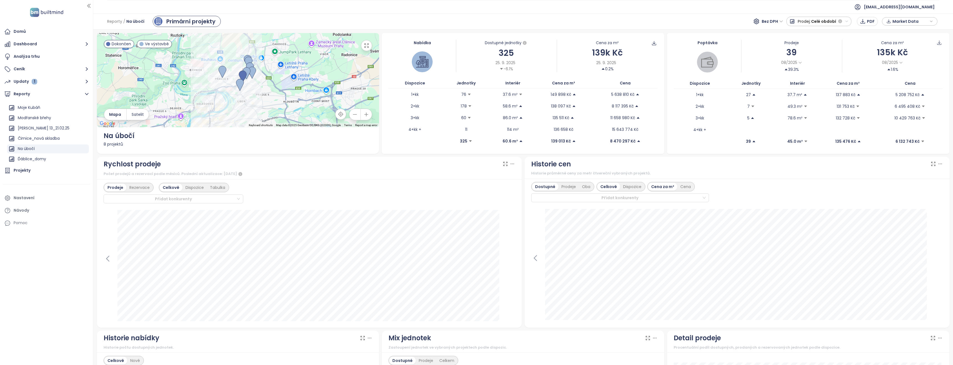
click at [934, 22] on div "Market Data" at bounding box center [909, 21] width 49 height 8
click at [931, 23] on icon "button" at bounding box center [931, 21] width 3 height 8
click at [899, 83] on span "Stáhnout" at bounding box center [903, 83] width 19 height 6
click at [365, 47] on icon "button" at bounding box center [367, 46] width 6 height 6
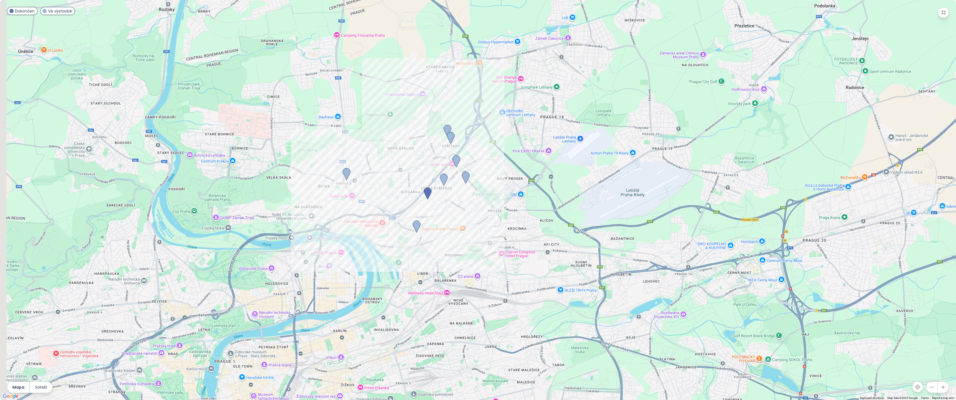
drag, startPoint x: 460, startPoint y: 203, endPoint x: 494, endPoint y: 212, distance: 34.8
click at [494, 212] on div at bounding box center [478, 200] width 956 height 400
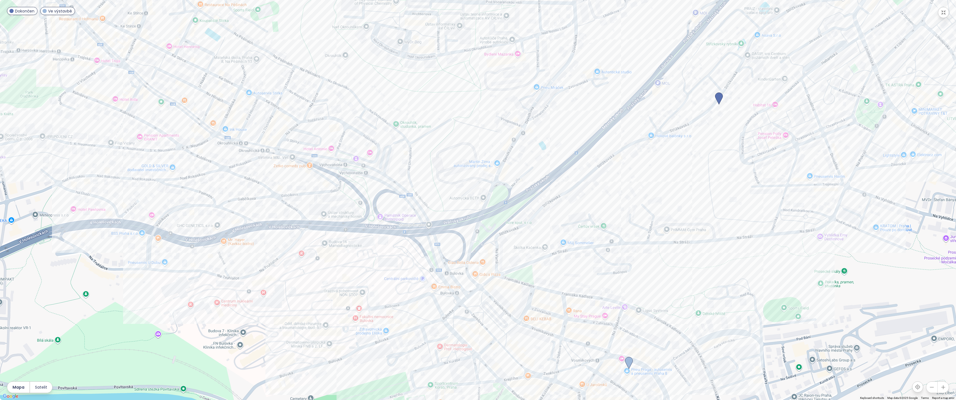
drag, startPoint x: 204, startPoint y: 214, endPoint x: 272, endPoint y: 223, distance: 68.3
click at [272, 223] on div at bounding box center [478, 200] width 956 height 400
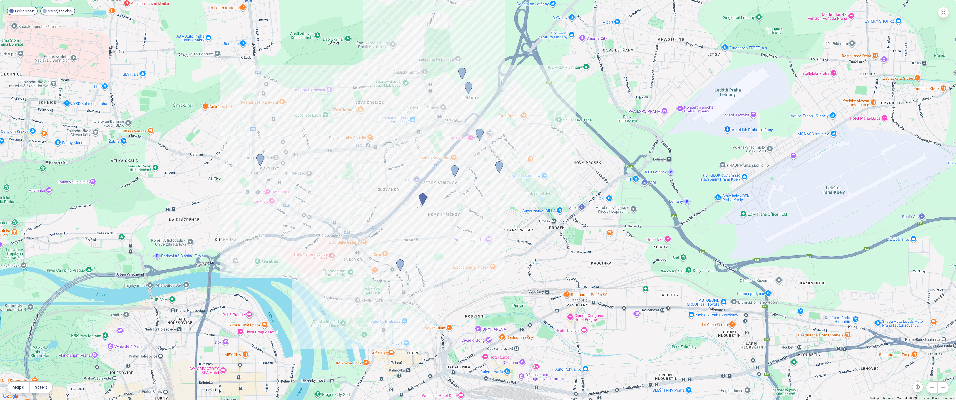
drag, startPoint x: 409, startPoint y: 204, endPoint x: 521, endPoint y: 232, distance: 114.9
click at [521, 232] on div at bounding box center [478, 200] width 956 height 400
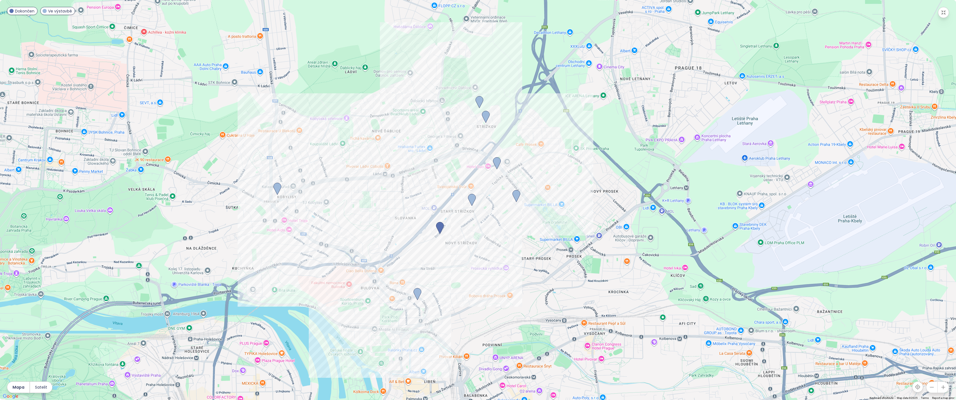
drag, startPoint x: 543, startPoint y: 197, endPoint x: 560, endPoint y: 226, distance: 34.3
click at [560, 226] on div at bounding box center [478, 200] width 956 height 400
